Goal: Navigation & Orientation: Go to known website

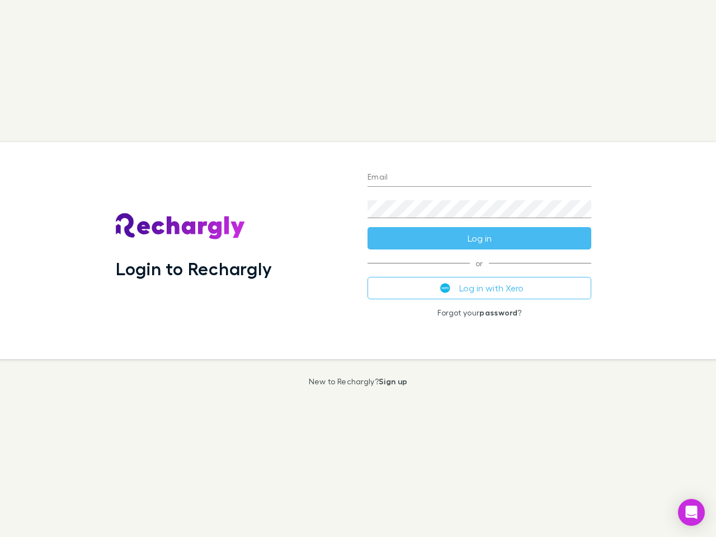
click at [358, 269] on div "Login to Rechargly" at bounding box center [233, 250] width 252 height 217
click at [480, 178] on input "Email" at bounding box center [480, 178] width 224 height 18
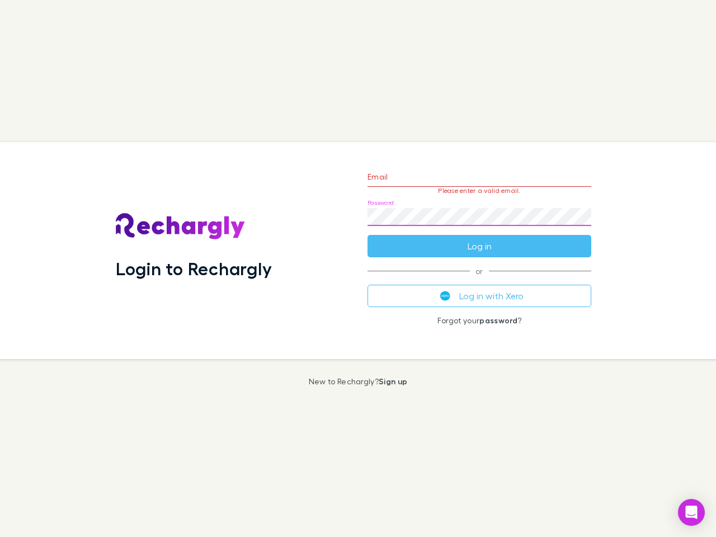
click at [480, 238] on form "Email Please enter a valid email. Password Log in" at bounding box center [480, 208] width 224 height 97
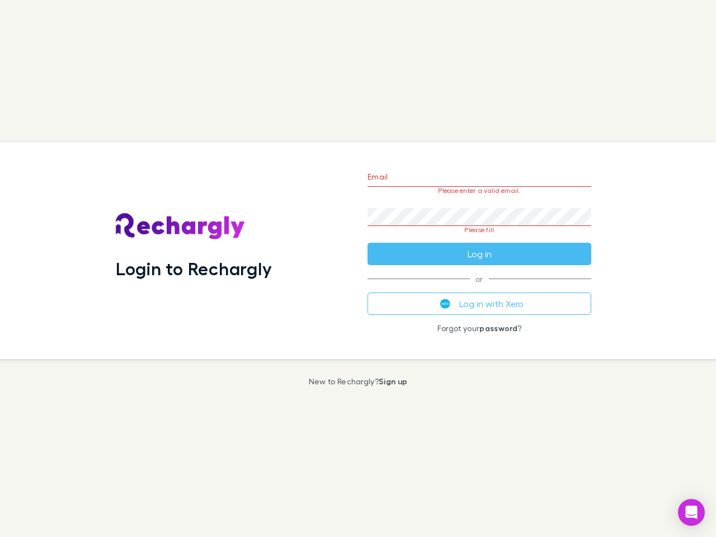
click at [480, 288] on div "Email Please enter a valid email. Password Please fill Log in or Log in with Xe…" at bounding box center [480, 250] width 242 height 217
click at [692, 513] on icon "Open Intercom Messenger" at bounding box center [692, 512] width 12 height 13
